Goal: Book appointment/travel/reservation

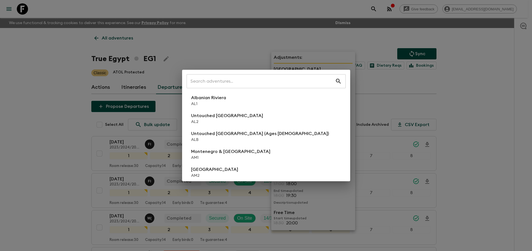
scroll to position [329, 0]
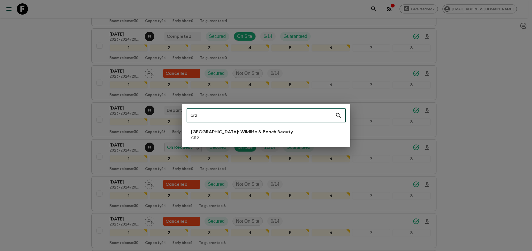
type input "cr2"
click at [224, 128] on p "[GEOGRAPHIC_DATA]: Wildlife & Beach Beauty" at bounding box center [242, 131] width 102 height 7
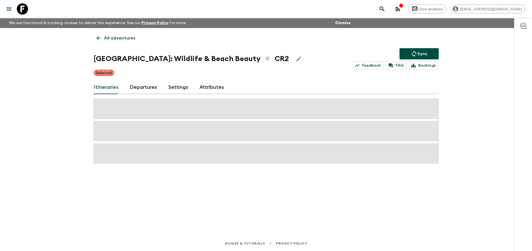
click at [150, 88] on link "Departures" at bounding box center [143, 87] width 27 height 13
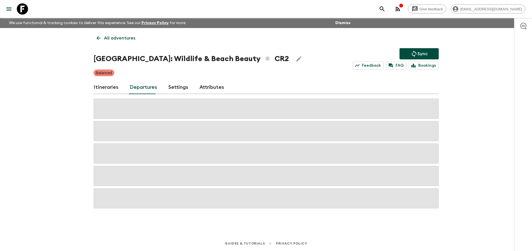
click at [456, 108] on div "Give feedback [PERSON_NAME][EMAIL_ADDRESS][DOMAIN_NAME] We use functional & tra…" at bounding box center [266, 125] width 532 height 251
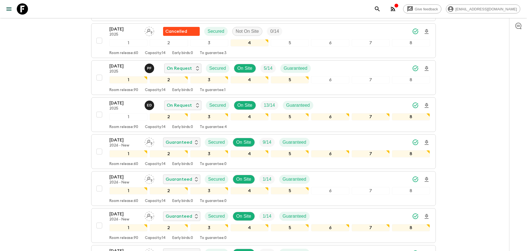
scroll to position [615, 0]
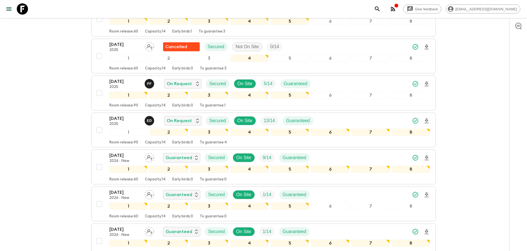
click at [466, 88] on div "Give feedback [PERSON_NAME][EMAIL_ADDRESS][DOMAIN_NAME] We use functional & tra…" at bounding box center [263, 68] width 527 height 1367
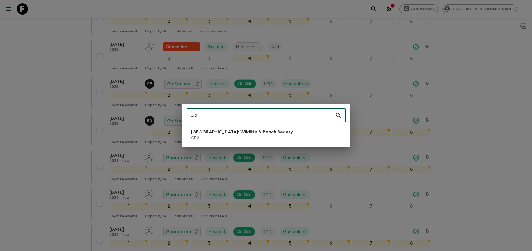
type input "cr2"
click at [476, 111] on div "cr2 ​ [GEOGRAPHIC_DATA]: Wildlife & Beach Beauty CR2" at bounding box center [266, 125] width 532 height 251
